Goal: Navigation & Orientation: Find specific page/section

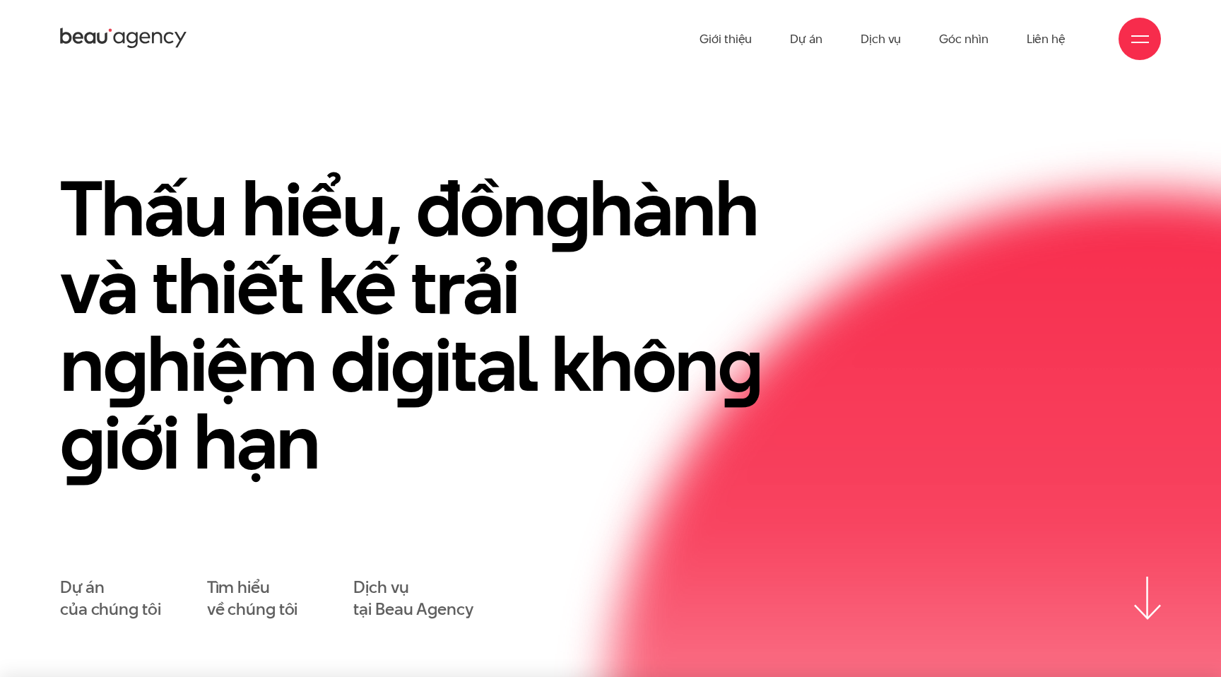
click at [1137, 38] on div at bounding box center [1141, 39] width 18 height 18
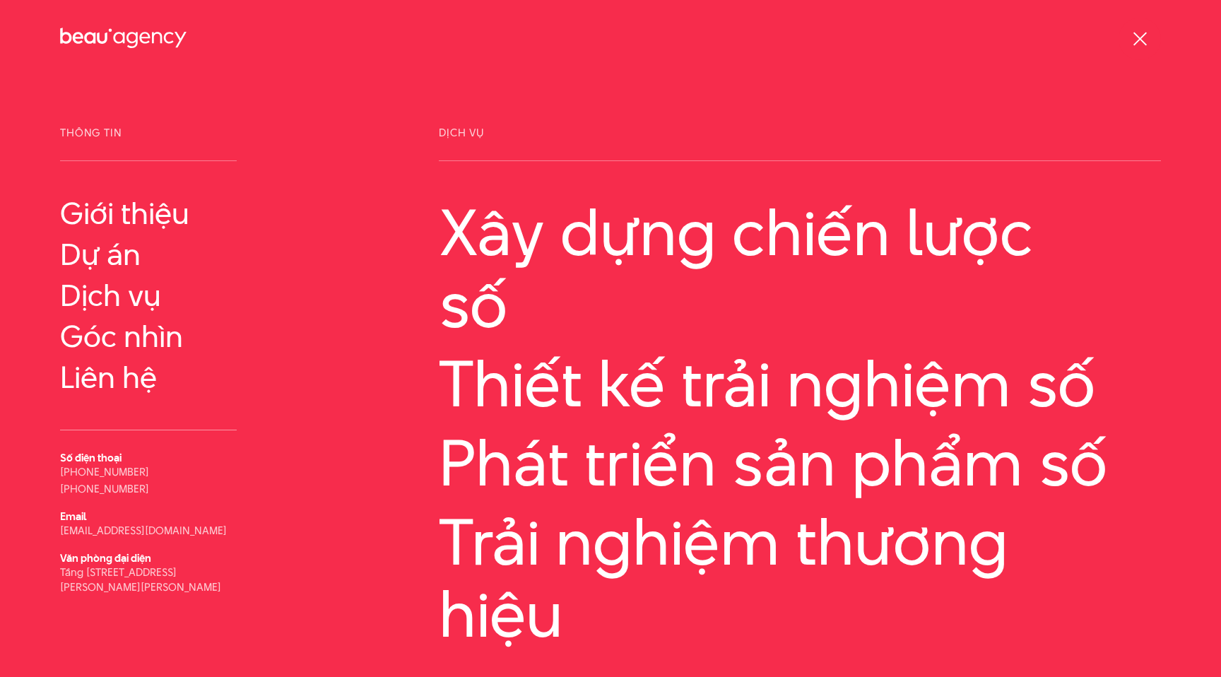
click at [1148, 40] on div at bounding box center [1141, 39] width 18 height 18
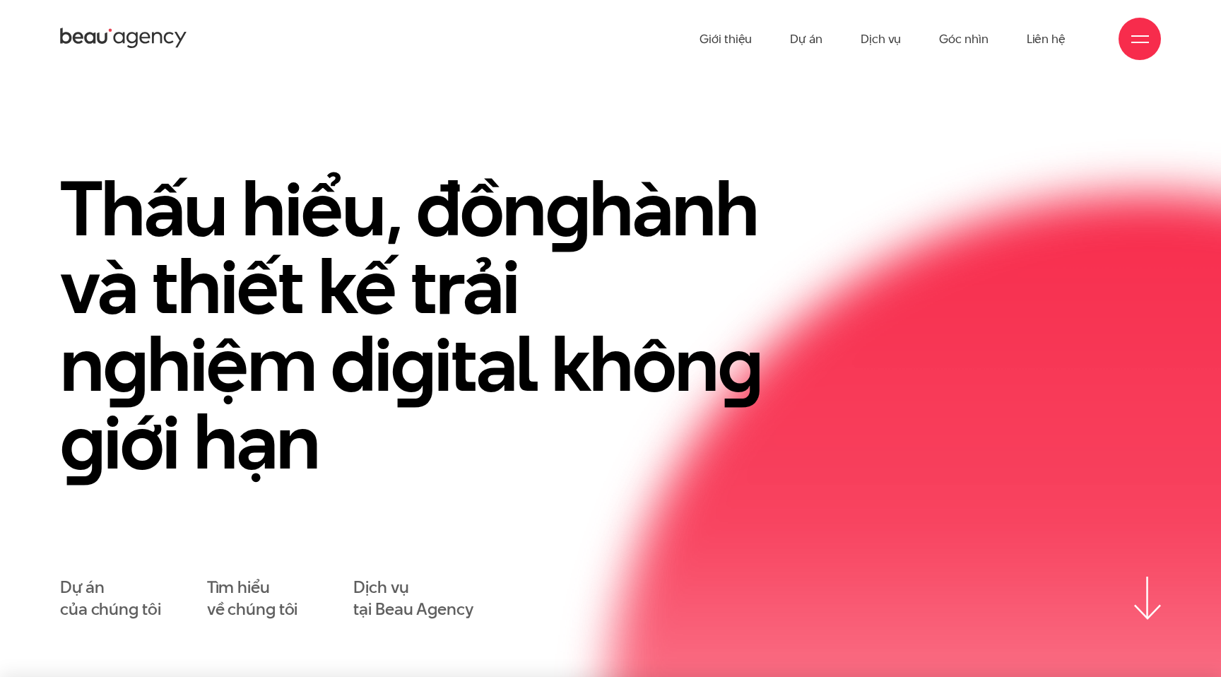
click at [1147, 40] on div at bounding box center [1141, 39] width 18 height 18
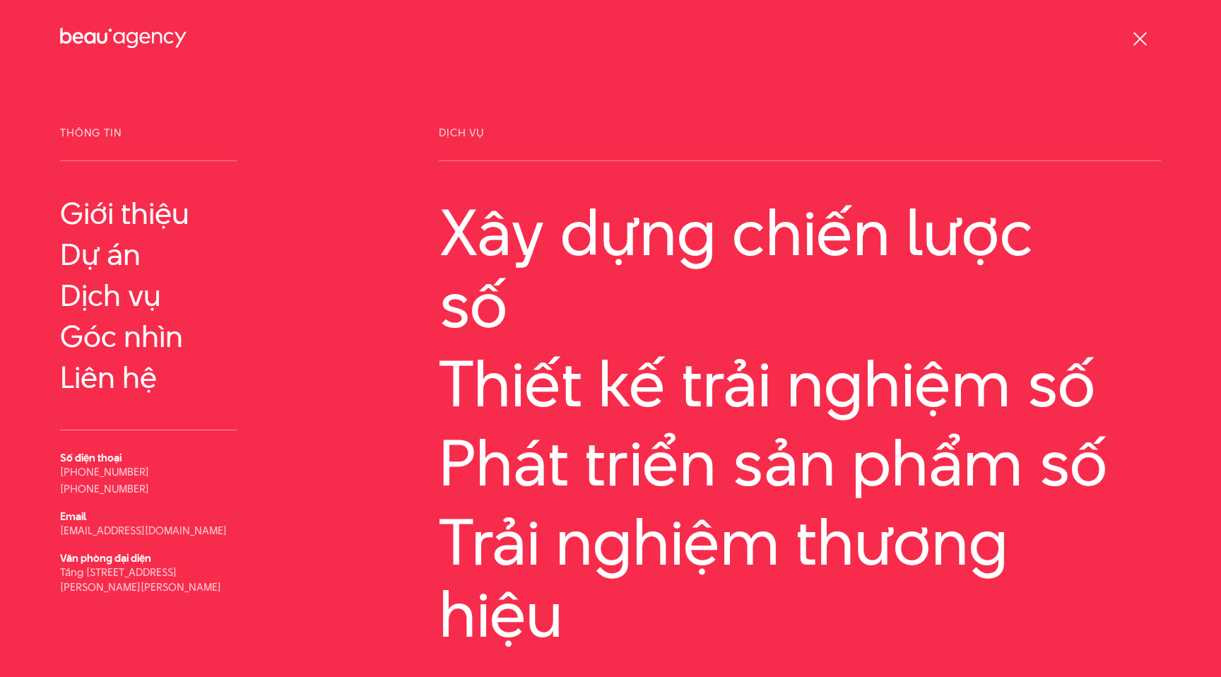
click at [1129, 33] on div at bounding box center [1140, 39] width 42 height 42
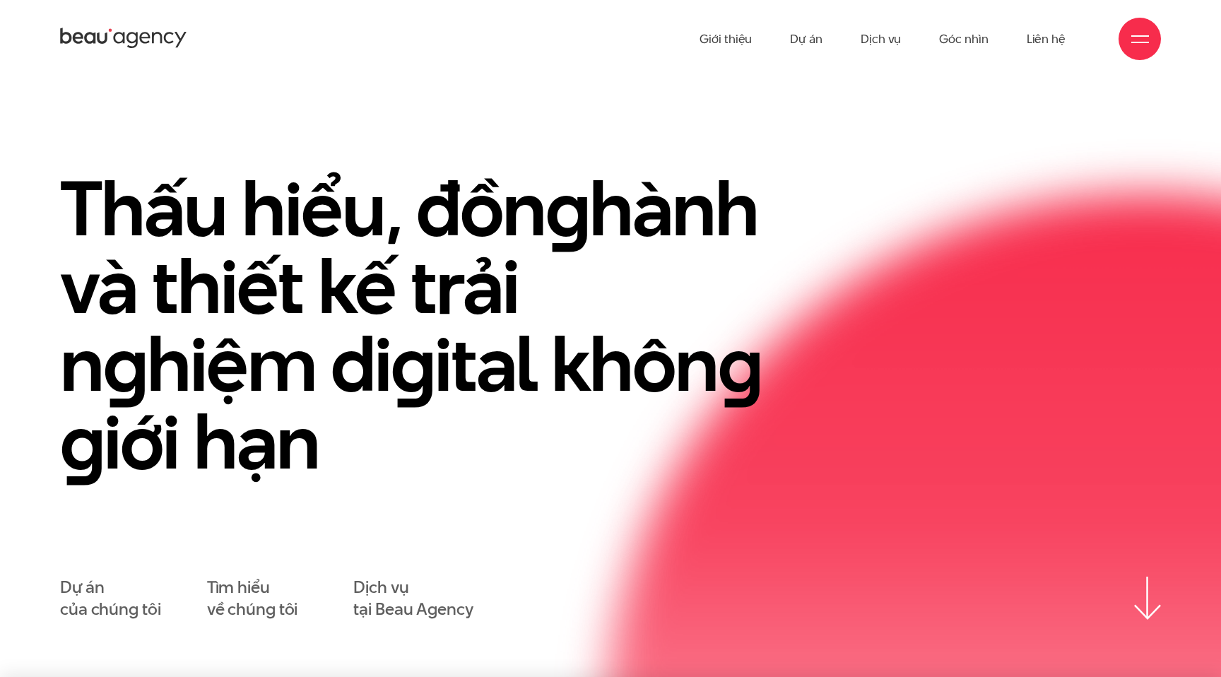
click at [1130, 41] on div at bounding box center [1140, 39] width 42 height 42
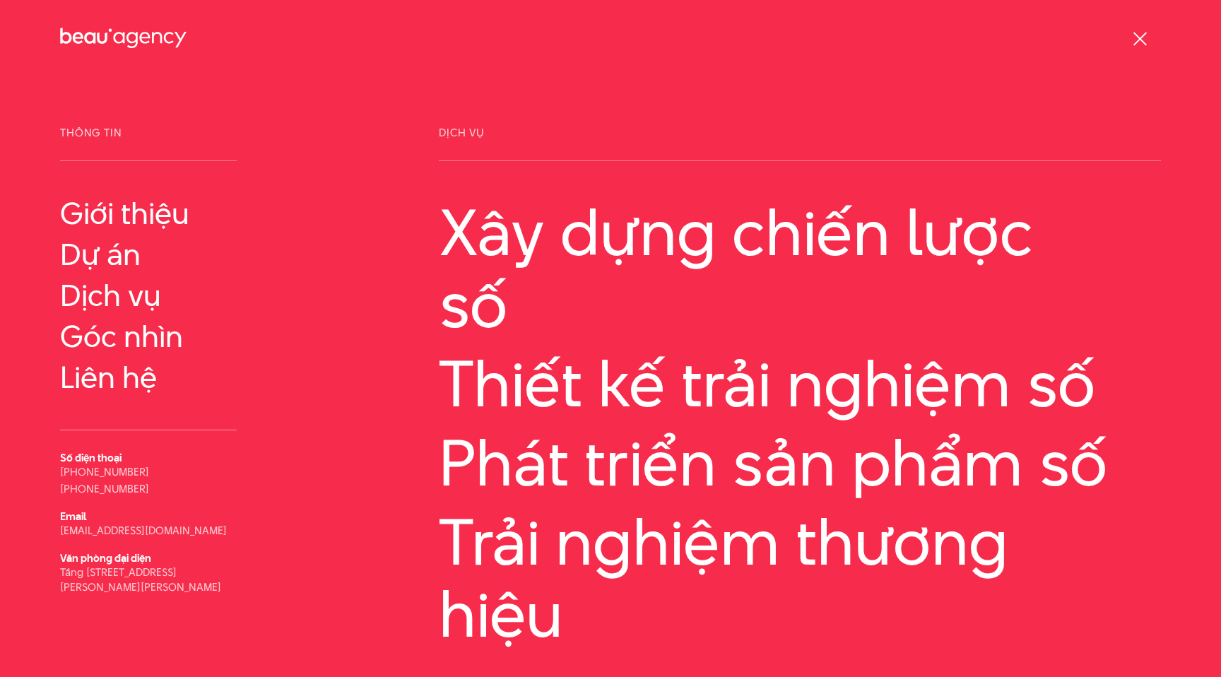
click at [1134, 40] on div at bounding box center [1141, 39] width 18 height 18
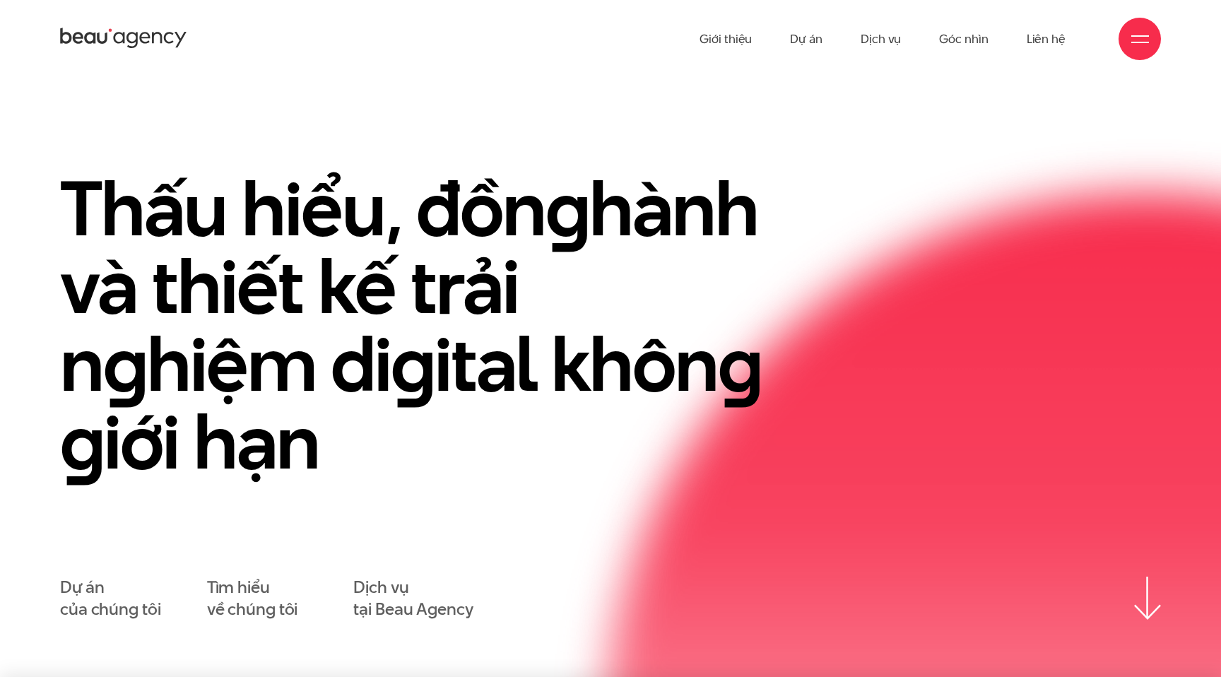
click at [1142, 39] on div at bounding box center [1141, 39] width 18 height 18
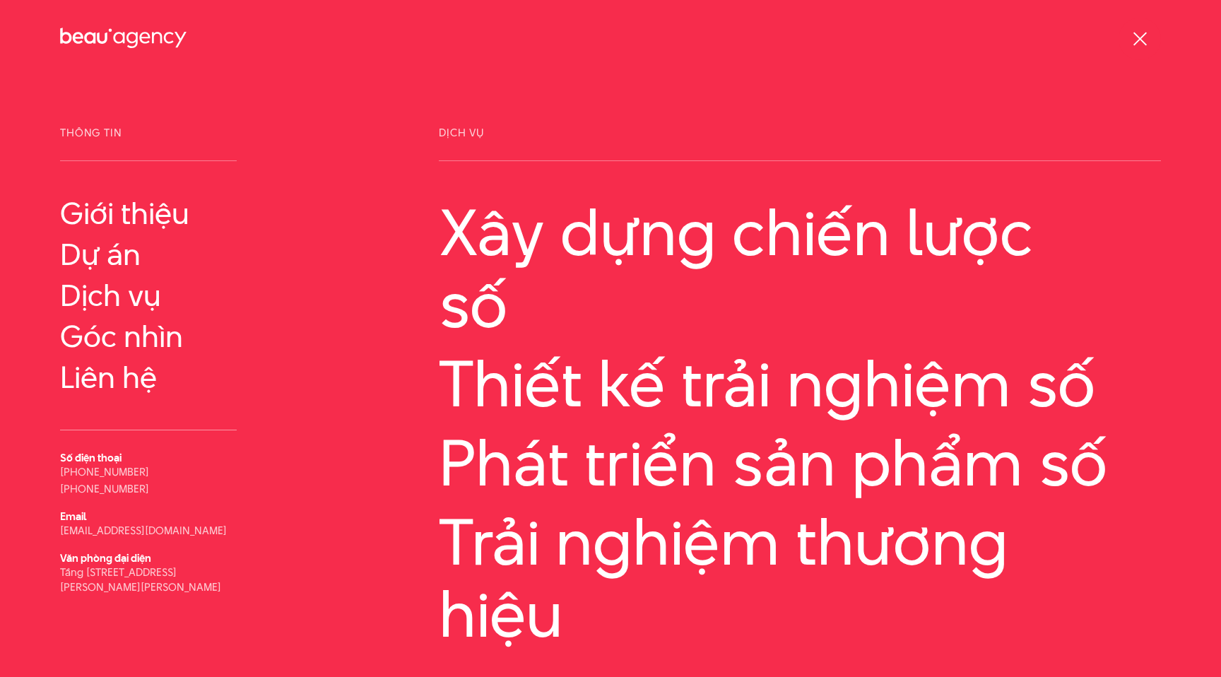
click at [1142, 39] on div at bounding box center [1141, 39] width 18 height 18
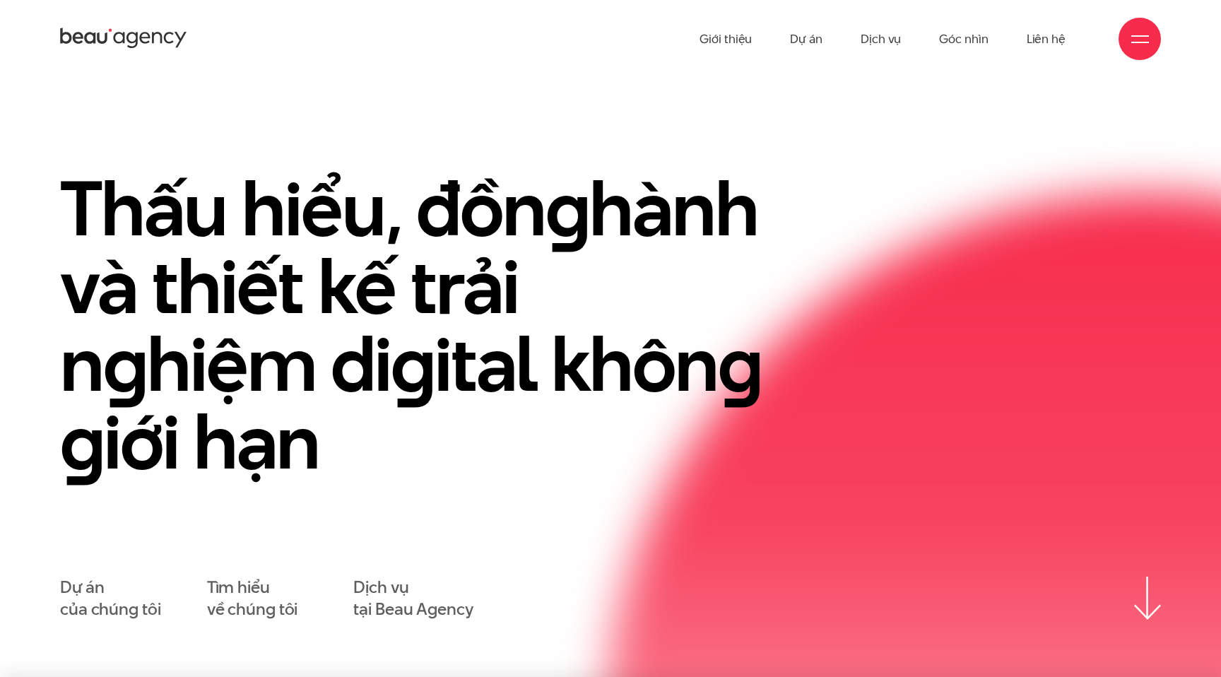
click at [1147, 40] on div at bounding box center [1141, 39] width 18 height 18
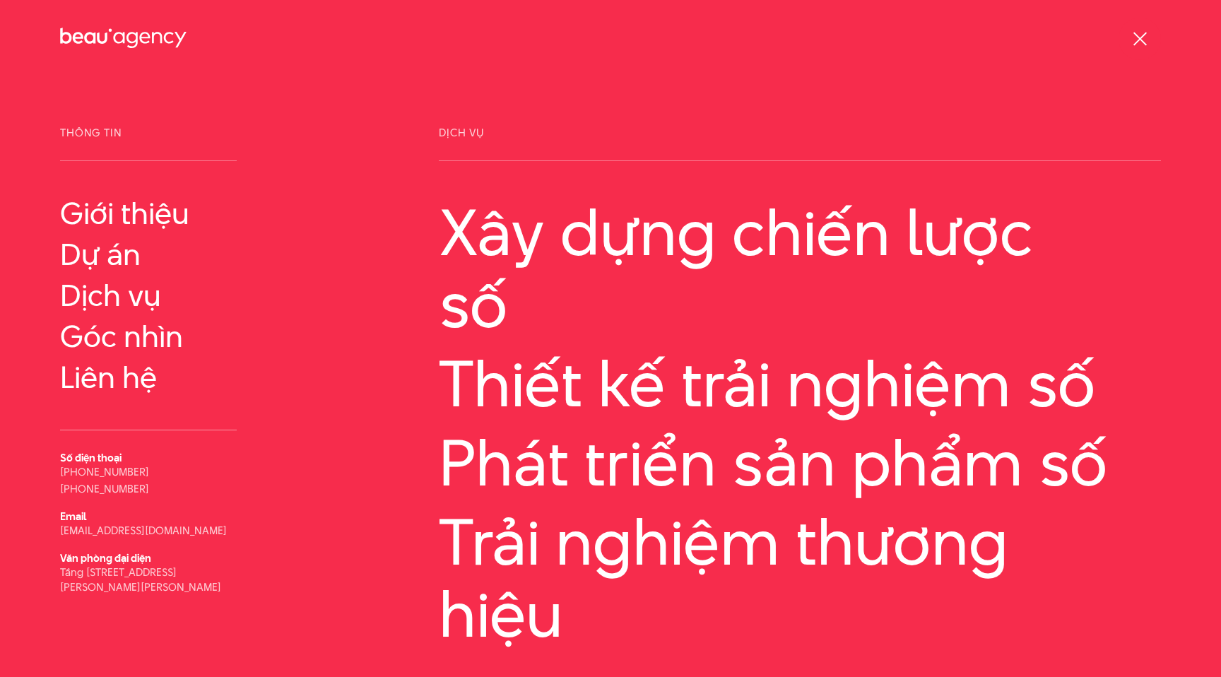
click at [1133, 45] on div at bounding box center [1141, 39] width 18 height 18
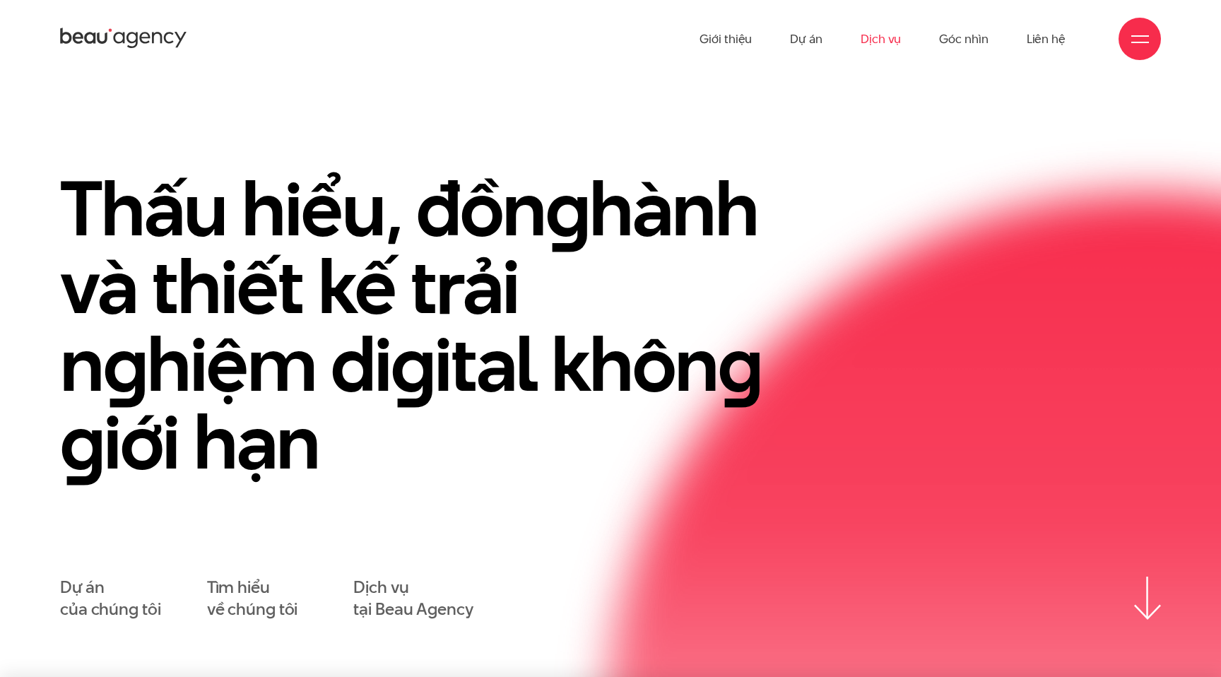
click at [889, 42] on link "Dịch vụ" at bounding box center [881, 39] width 40 height 78
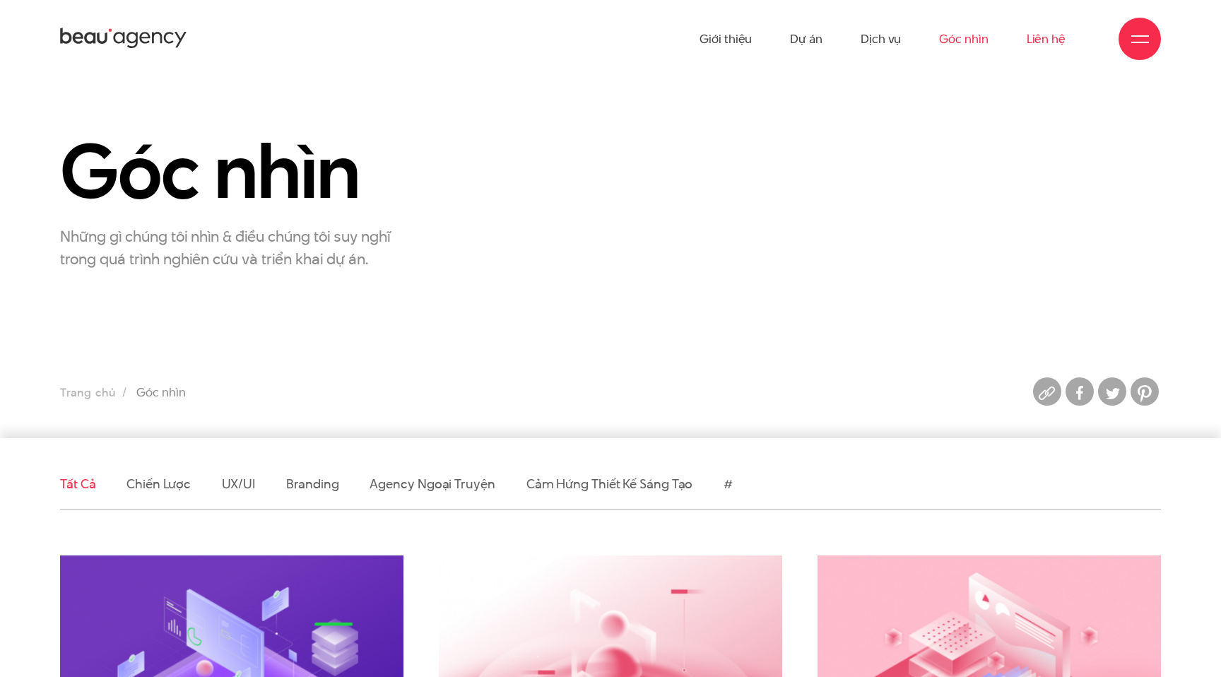
click at [1061, 41] on link "Liên hệ" at bounding box center [1046, 39] width 39 height 78
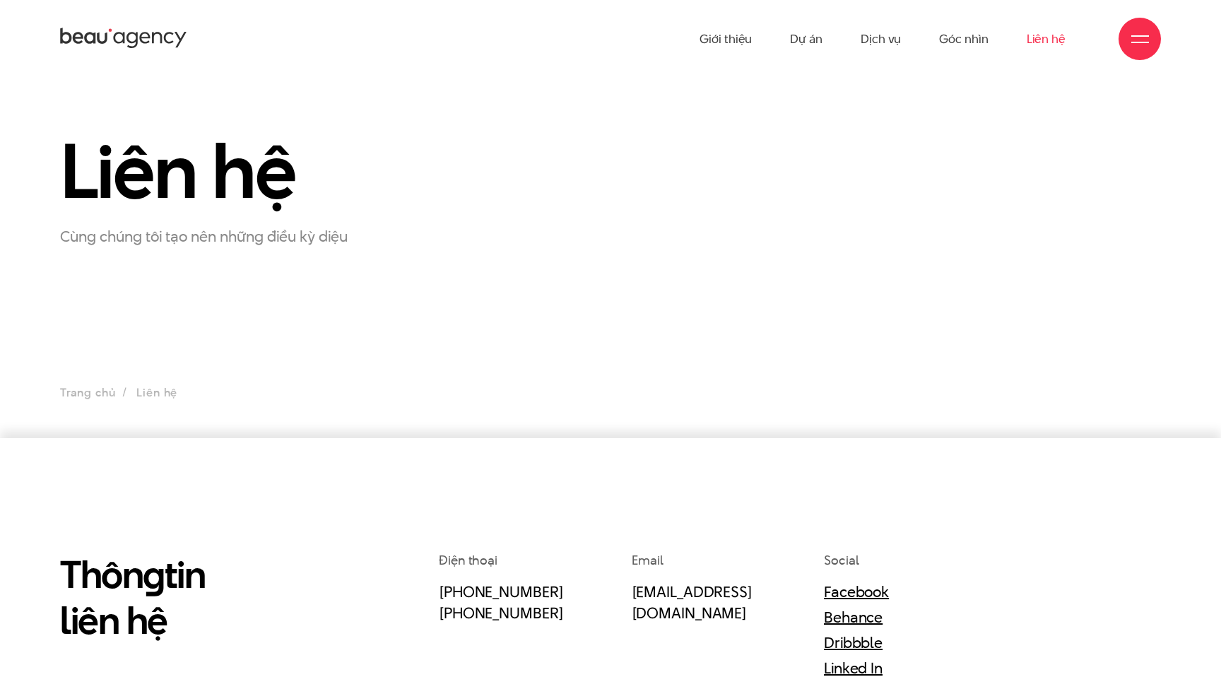
click at [1150, 25] on div at bounding box center [1140, 39] width 42 height 42
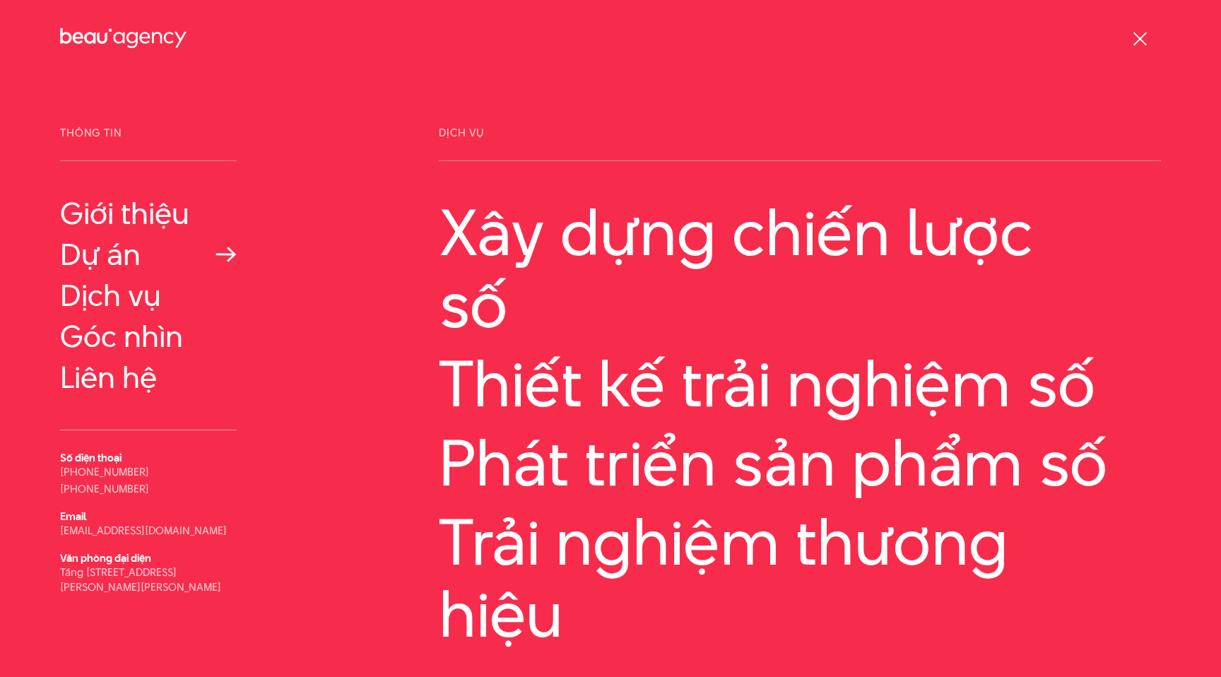
click at [124, 257] on link "Dự án" at bounding box center [148, 254] width 177 height 34
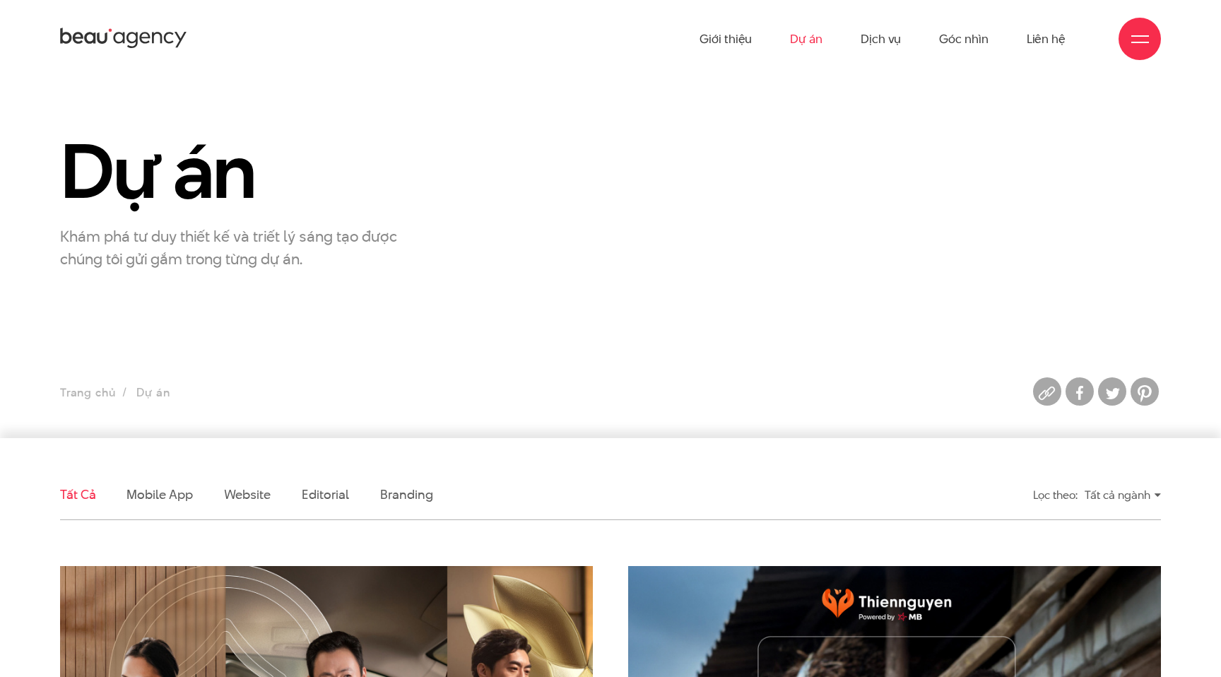
click at [1132, 30] on div at bounding box center [1141, 39] width 18 height 18
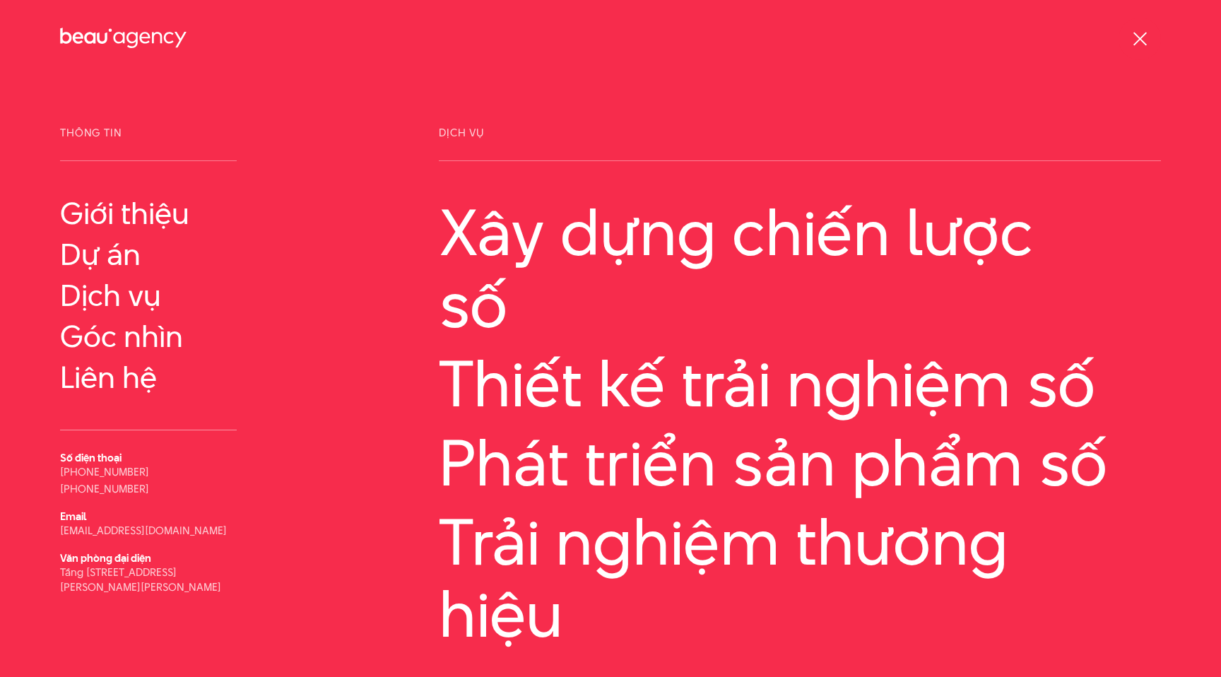
click at [1137, 39] on div at bounding box center [1141, 39] width 18 height 18
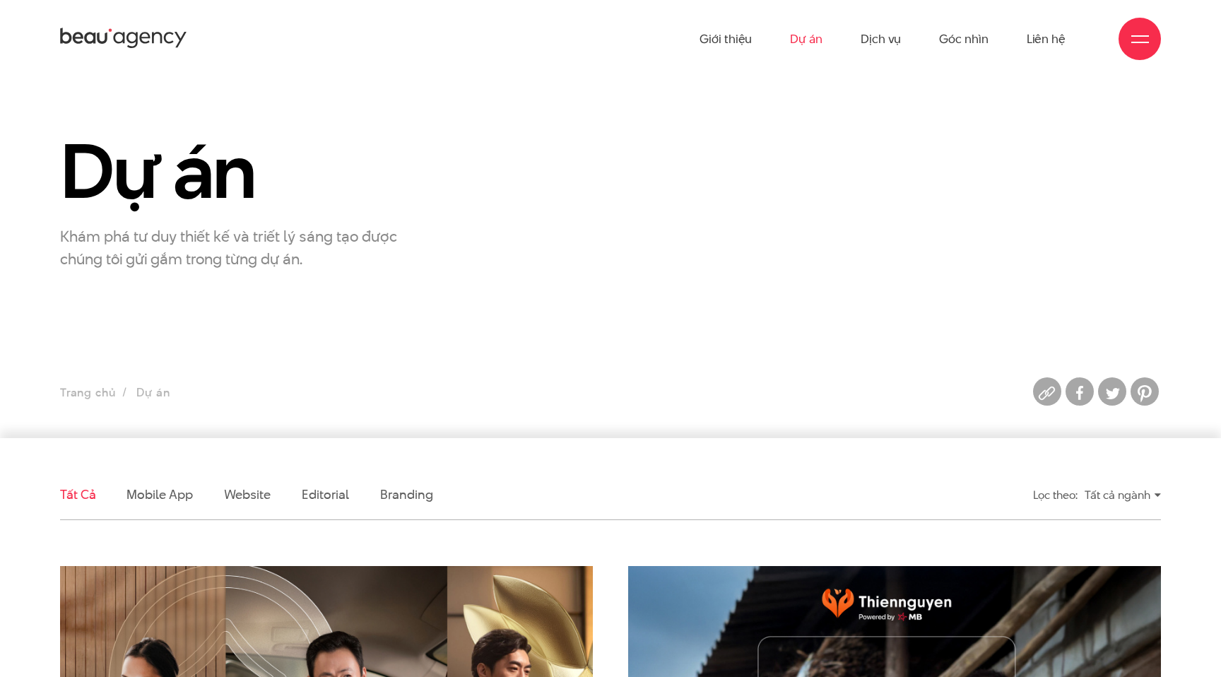
click at [1146, 28] on div at bounding box center [1140, 39] width 42 height 42
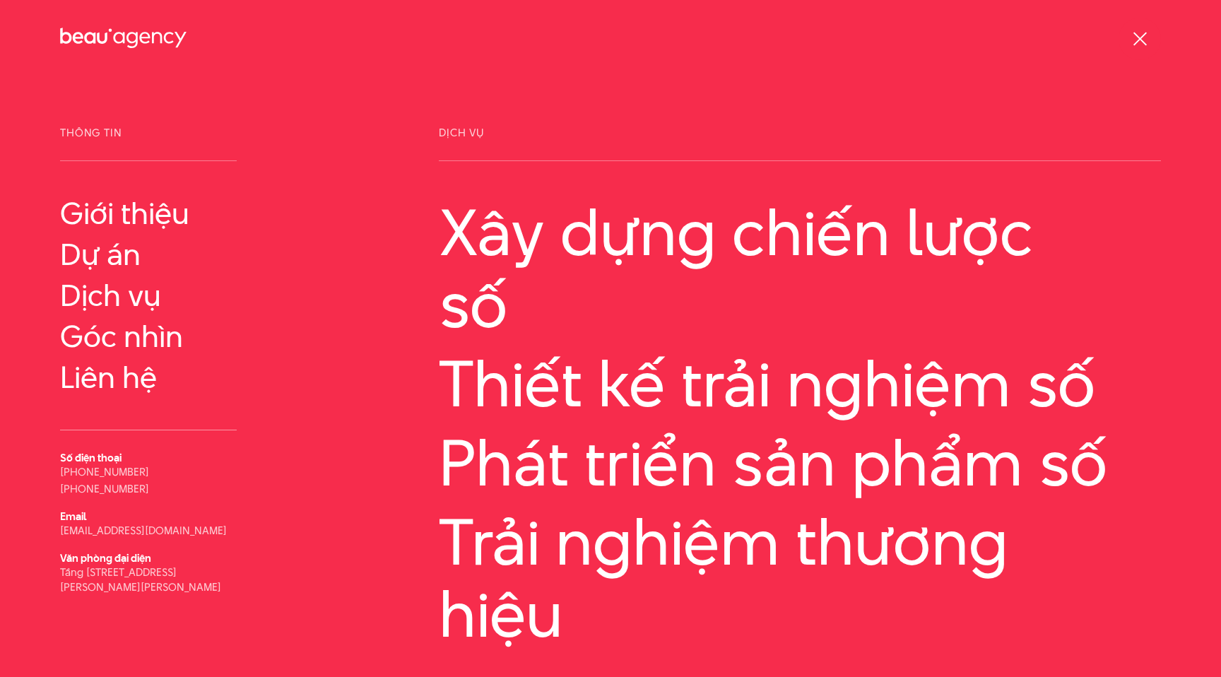
click at [1140, 31] on div at bounding box center [1141, 39] width 18 height 18
